Goal: Go to known website: Access a specific website the user already knows

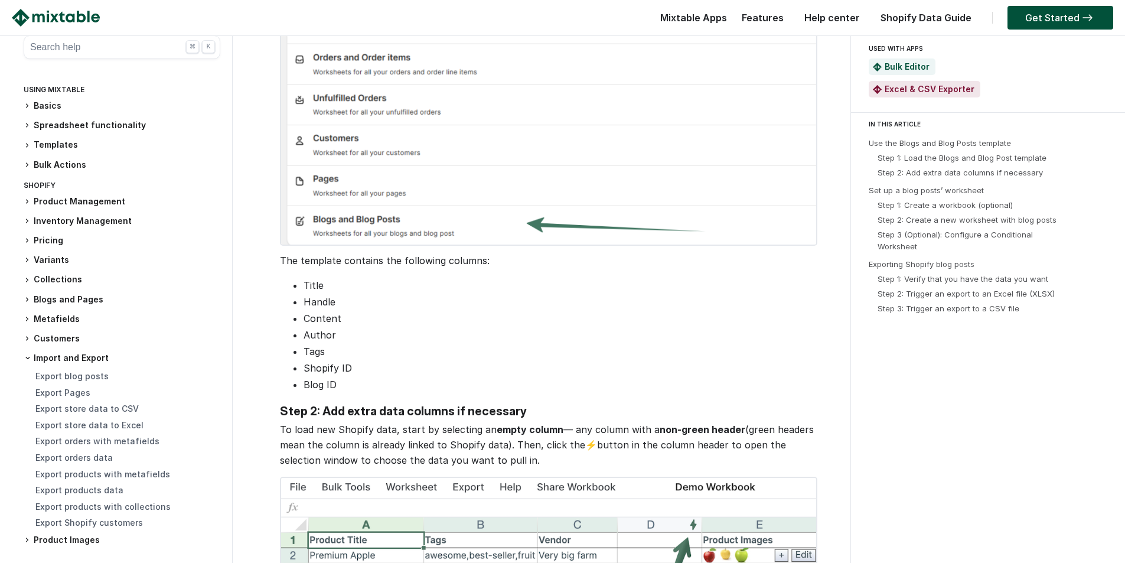
scroll to position [1181, 0]
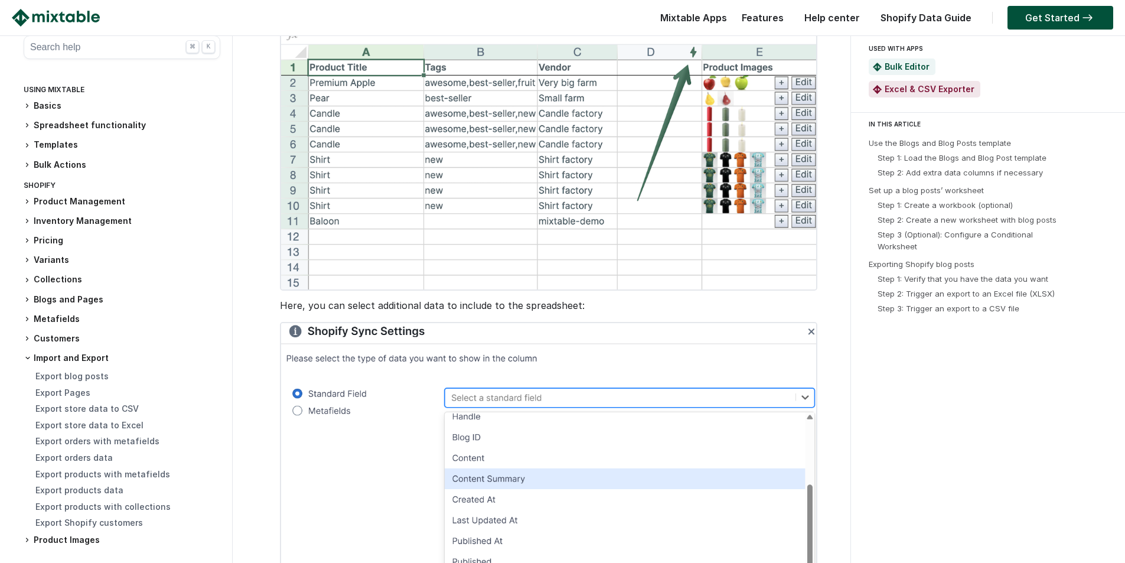
click at [1069, 1] on header "☰ Mixtable Apps Spreadsheet Editor Mixtable's spreadsheet is the most powerful …" at bounding box center [562, 18] width 1125 height 36
click at [1066, 15] on link "Get Started" at bounding box center [1060, 18] width 106 height 24
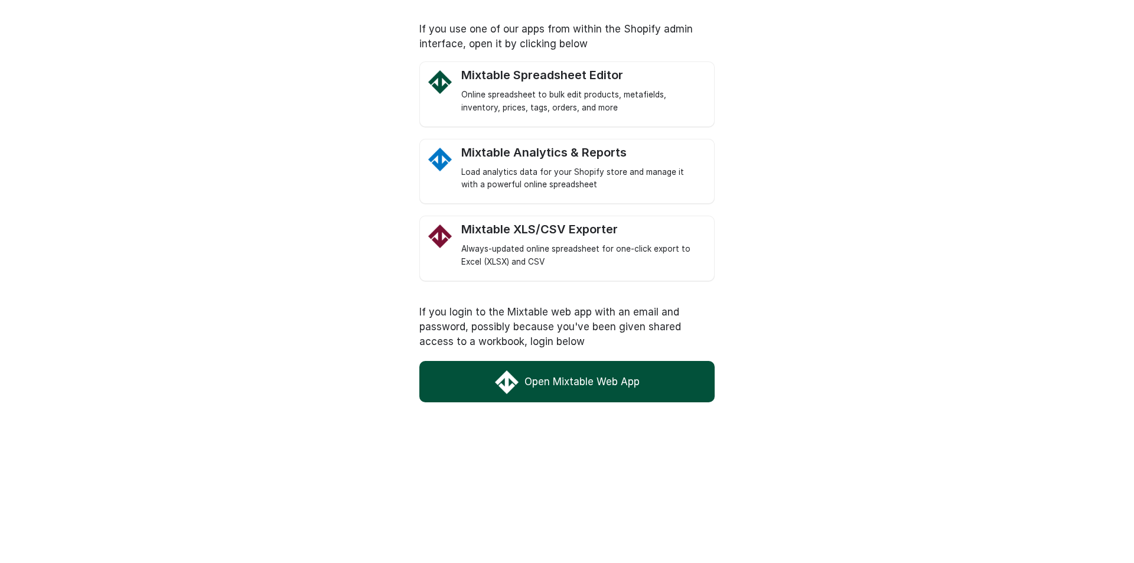
click at [553, 381] on link "Open Mixtable Web App" at bounding box center [566, 381] width 295 height 41
